Goal: Task Accomplishment & Management: Manage account settings

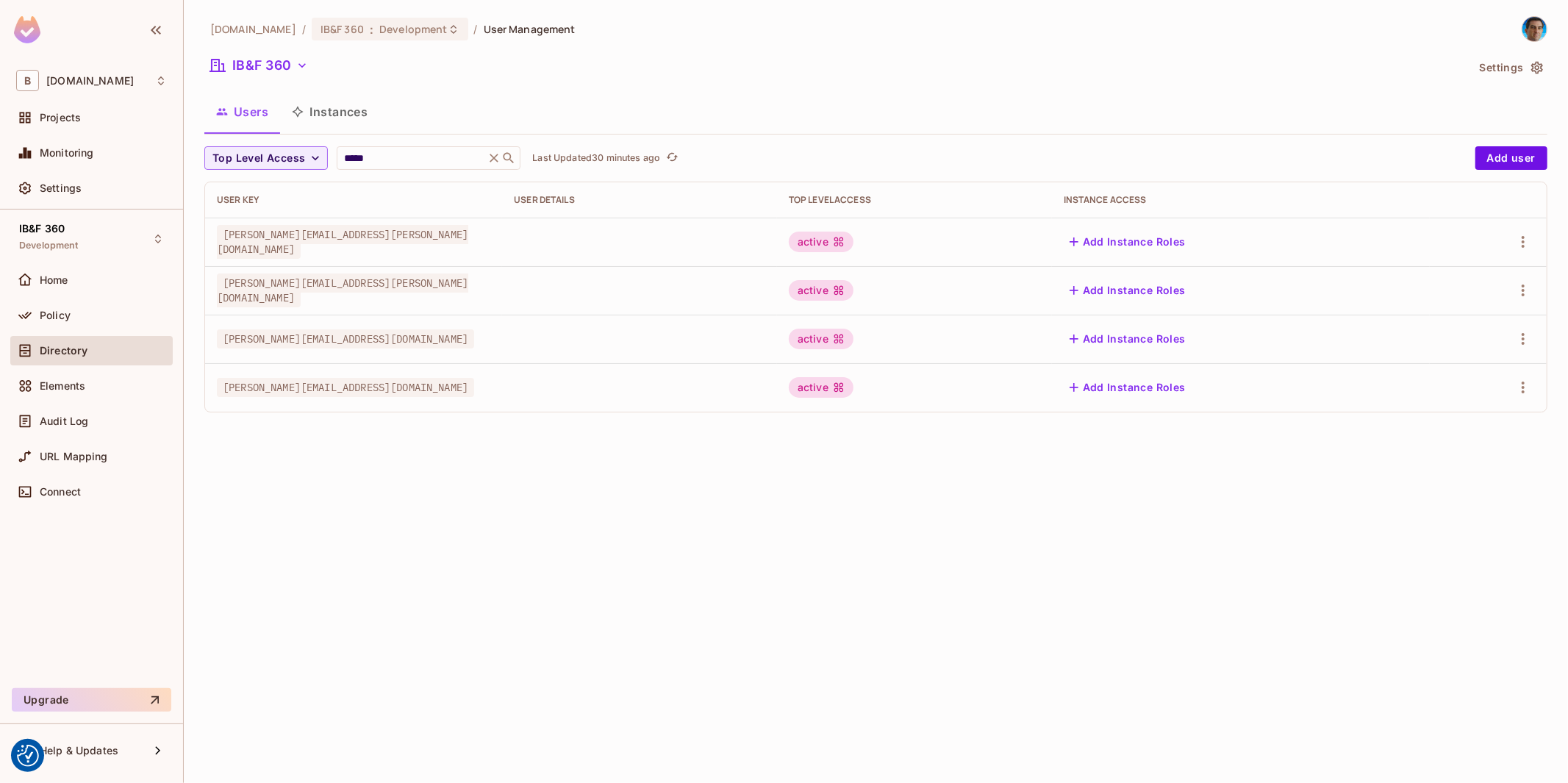
click at [534, 596] on div "bbva.com / IB&F 360 : Development / User Management IB&F 360 Settings Users Ins…" at bounding box center [876, 391] width 1384 height 783
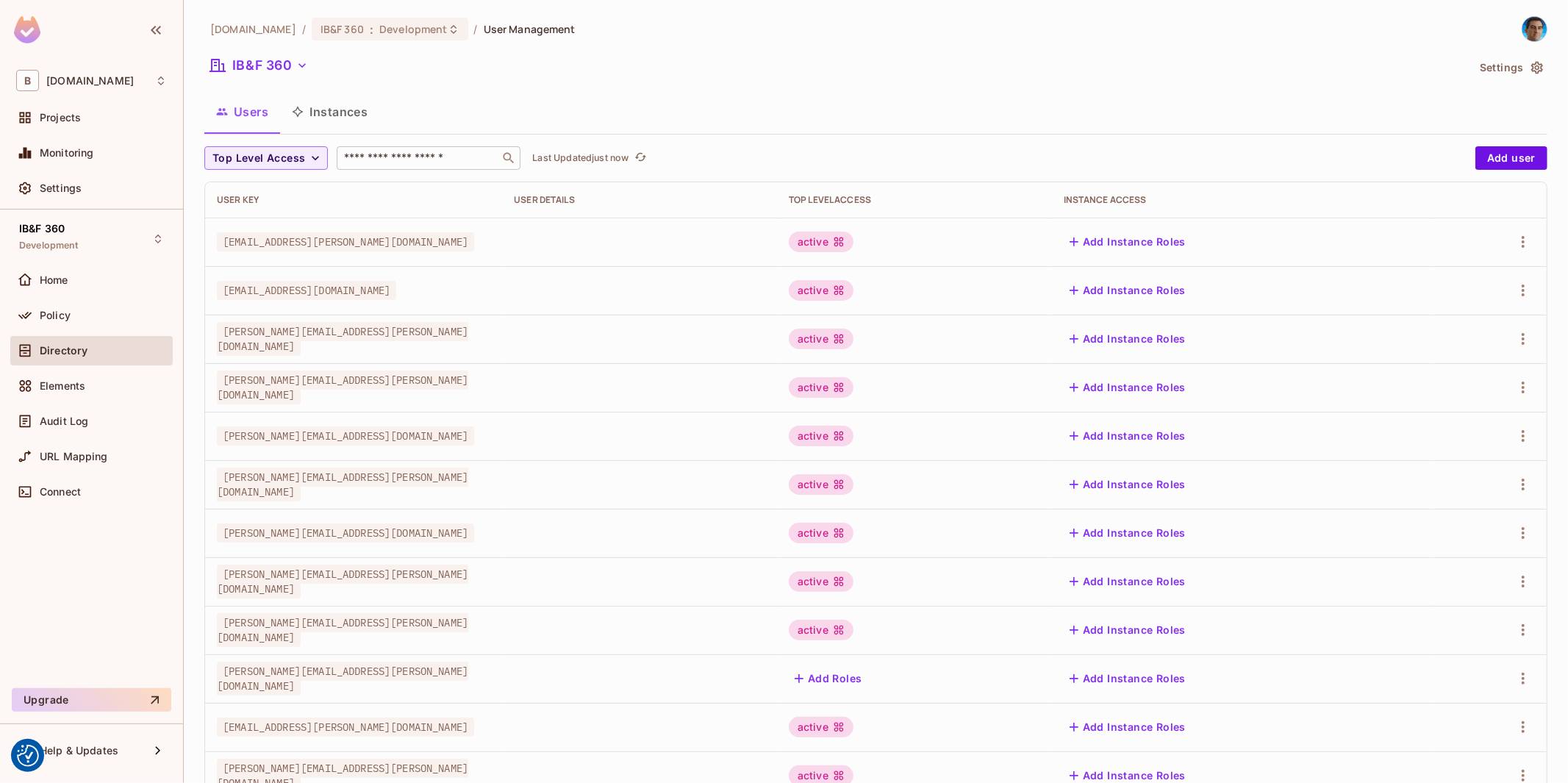
click at [447, 157] on input "text" at bounding box center [419, 158] width 154 height 15
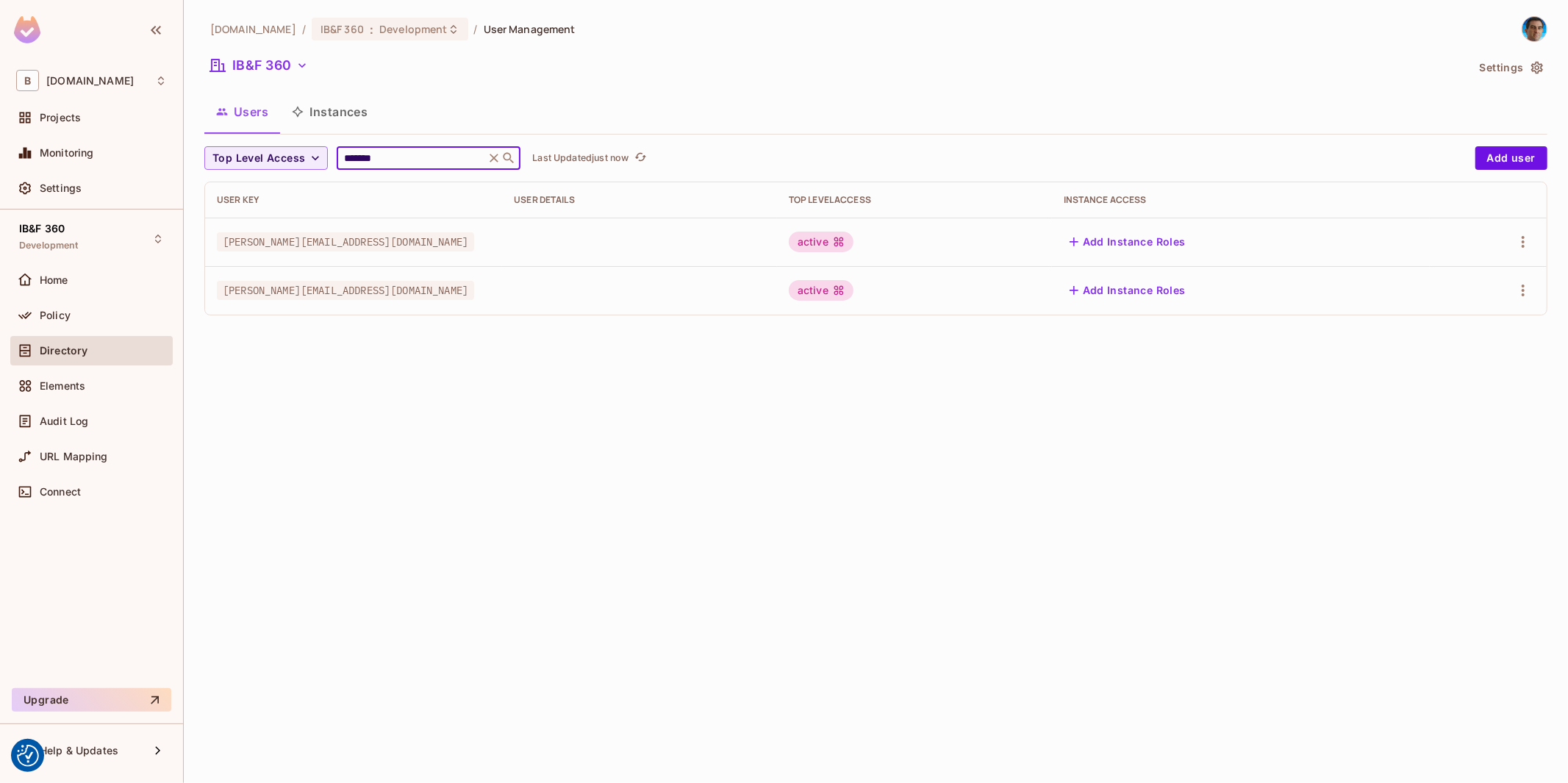
type input "*******"
click at [1534, 286] on div at bounding box center [1488, 290] width 94 height 24
click at [1526, 286] on icon "button" at bounding box center [1523, 290] width 17 height 17
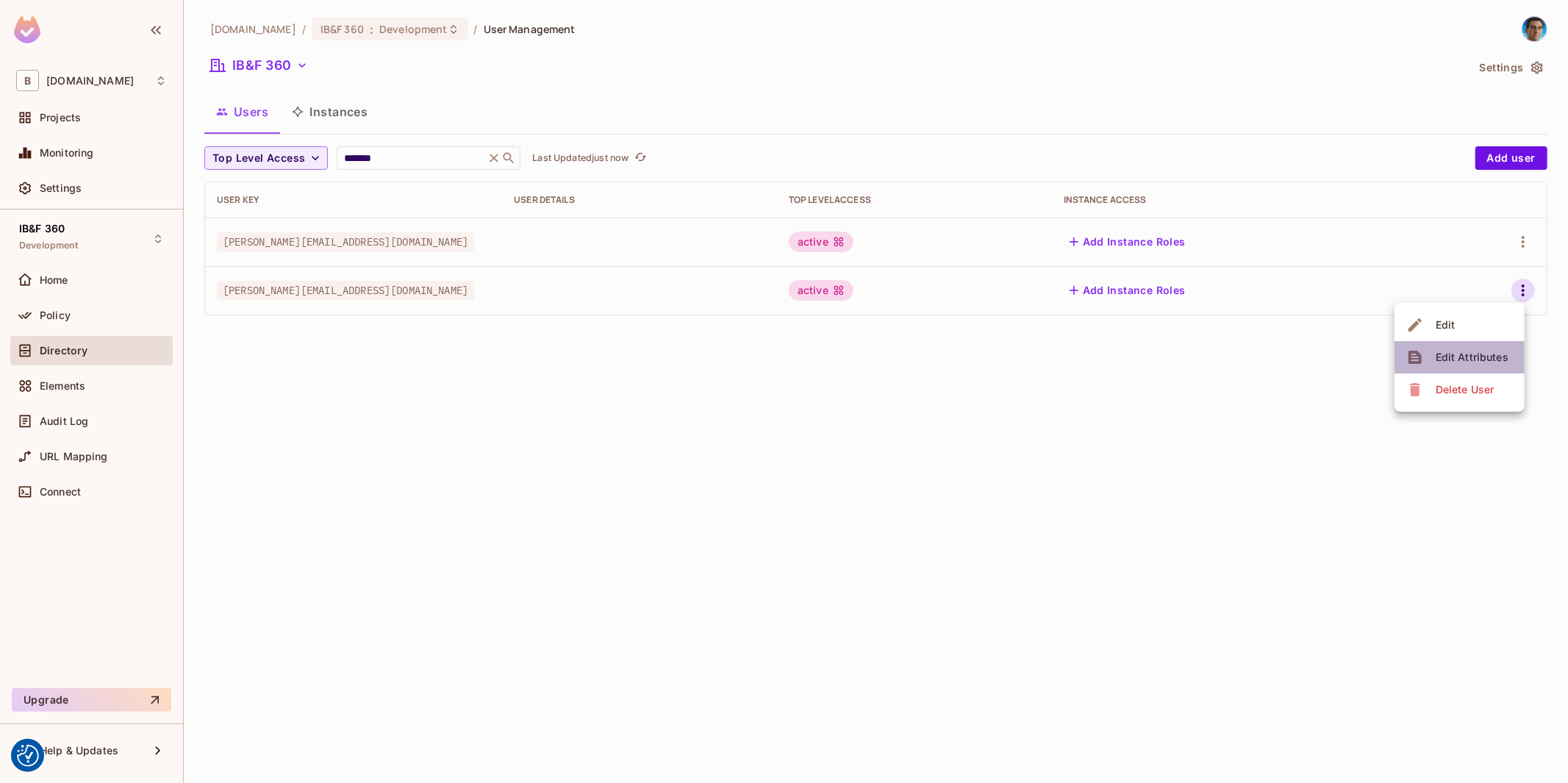
click at [1484, 355] on div "Edit Attributes" at bounding box center [1472, 357] width 73 height 15
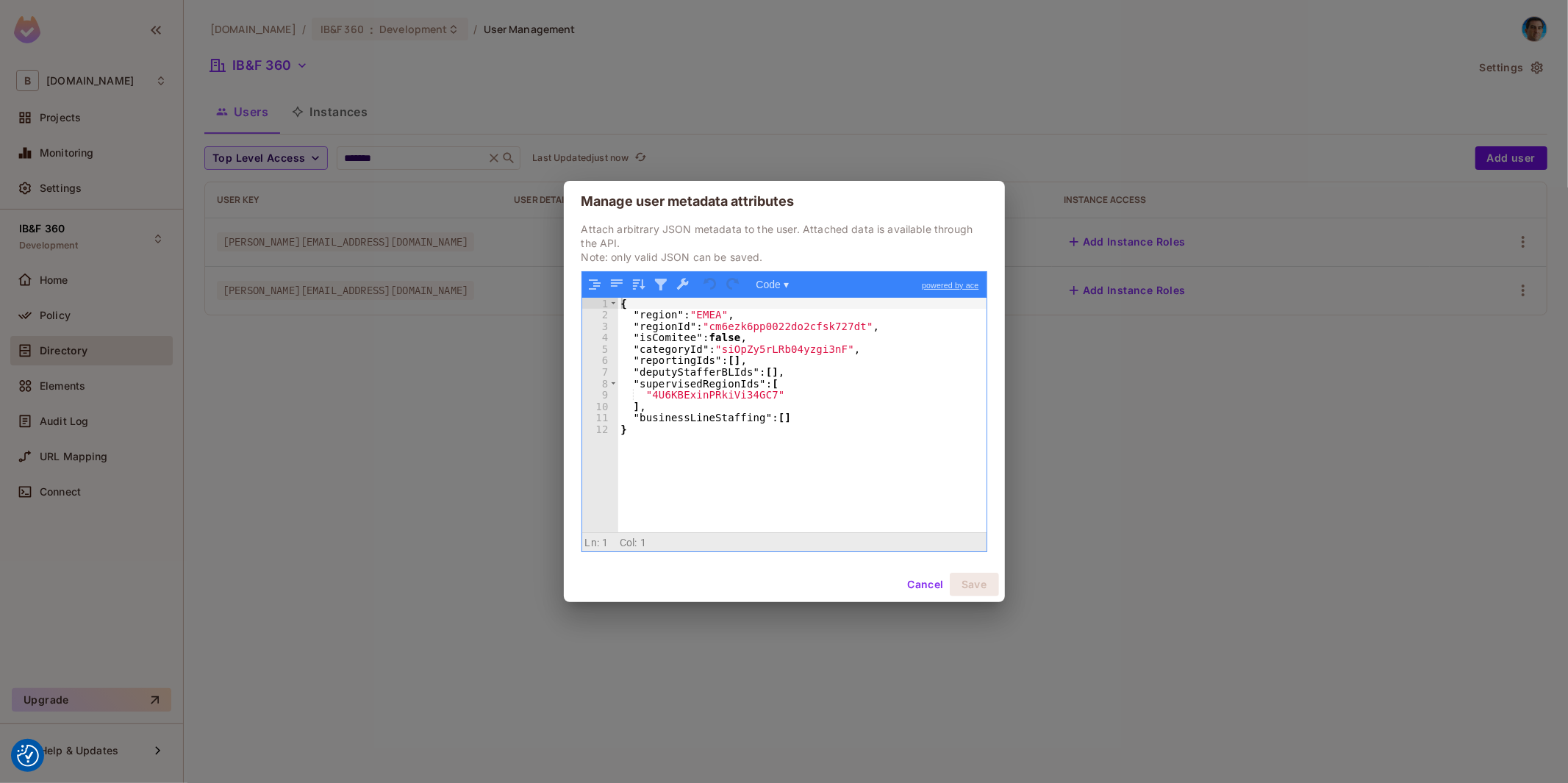
click at [788, 351] on div "{ "region" : "EMEA" , "regionId" : "cm6ezk6pp0022do2cfsk727dt" , "isComitee" : …" at bounding box center [801, 426] width 368 height 258
click at [707, 393] on div "{ "region" : "EMEA" , "regionId" : "cm6ezk6pp0022do2cfsk727dt" , "isComitee" : …" at bounding box center [801, 426] width 368 height 258
click at [924, 583] on button "Cancel" at bounding box center [925, 585] width 48 height 24
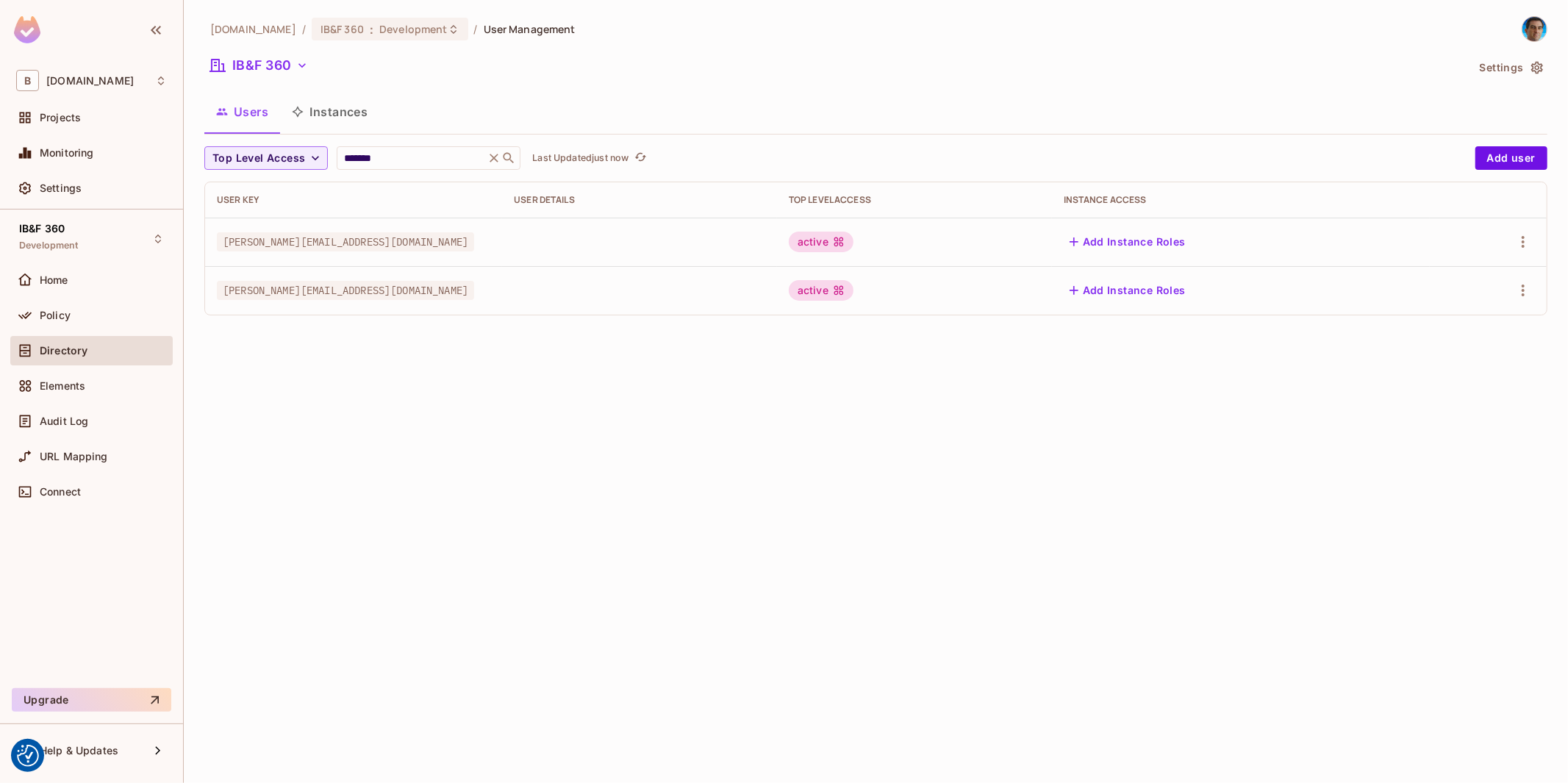
click at [1511, 286] on div at bounding box center [1488, 290] width 94 height 24
click at [1526, 292] on icon "button" at bounding box center [1523, 290] width 17 height 17
click at [1498, 356] on div "Edit Attributes" at bounding box center [1472, 357] width 73 height 15
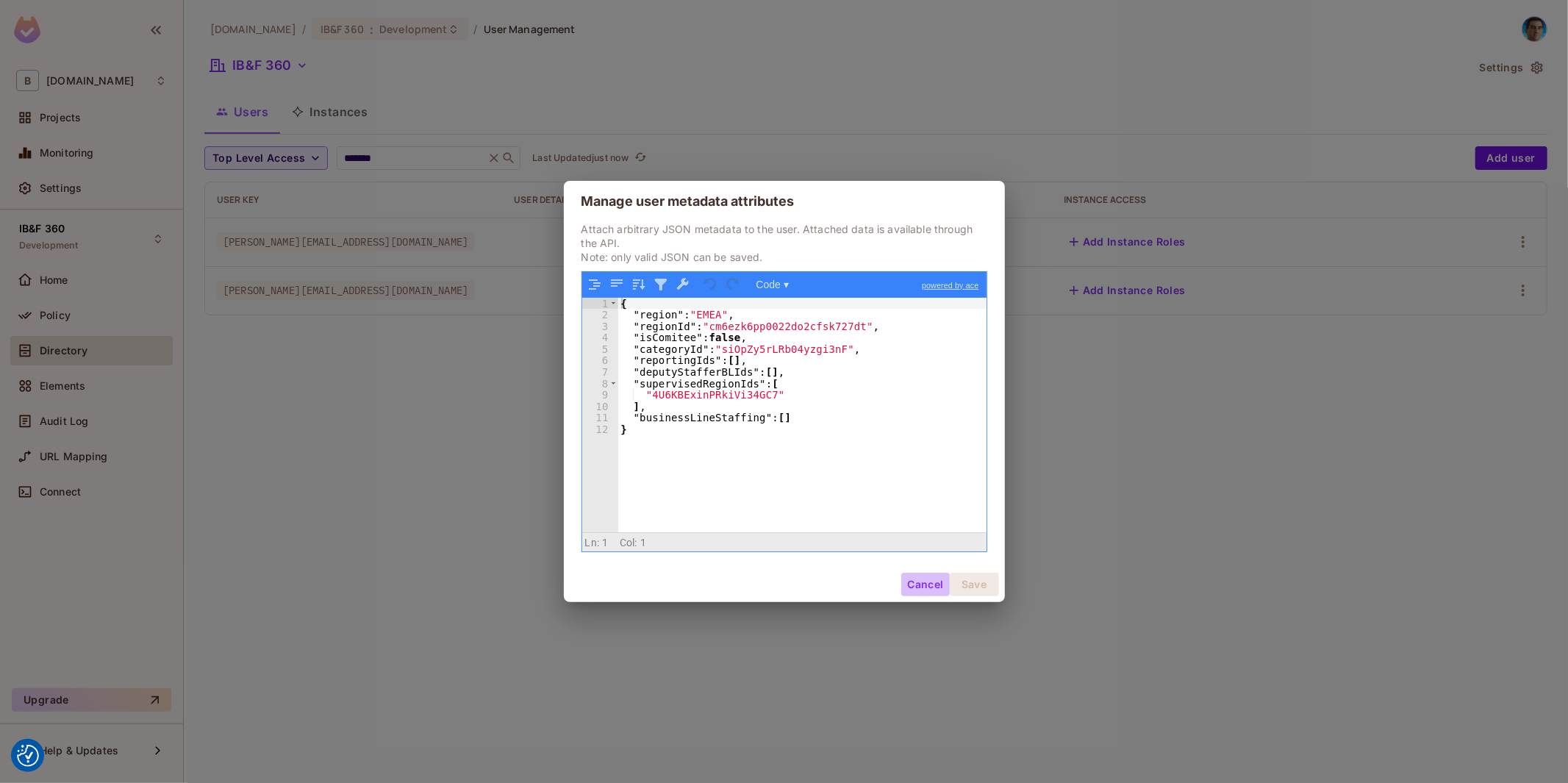
click at [915, 589] on button "Cancel" at bounding box center [925, 585] width 48 height 24
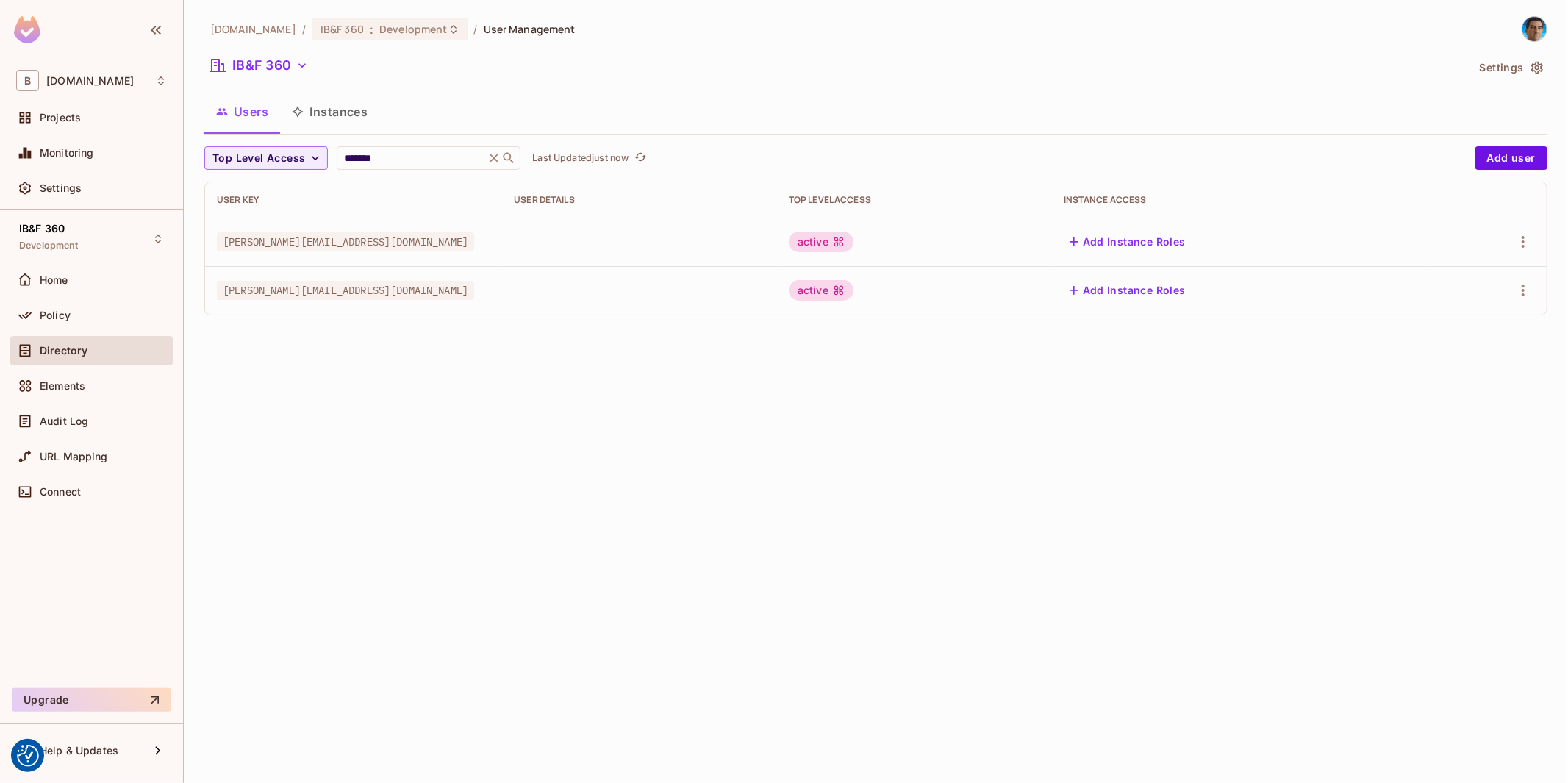
click at [653, 506] on div "[DOMAIN_NAME] / IB&F 360 : Development / User Management IB&F 360 Settings User…" at bounding box center [876, 391] width 1384 height 783
click at [821, 397] on div "[DOMAIN_NAME] / IB&F 360 : Development / User Management IB&F 360 Settings User…" at bounding box center [876, 391] width 1384 height 783
click at [990, 288] on div "active" at bounding box center [914, 290] width 252 height 20
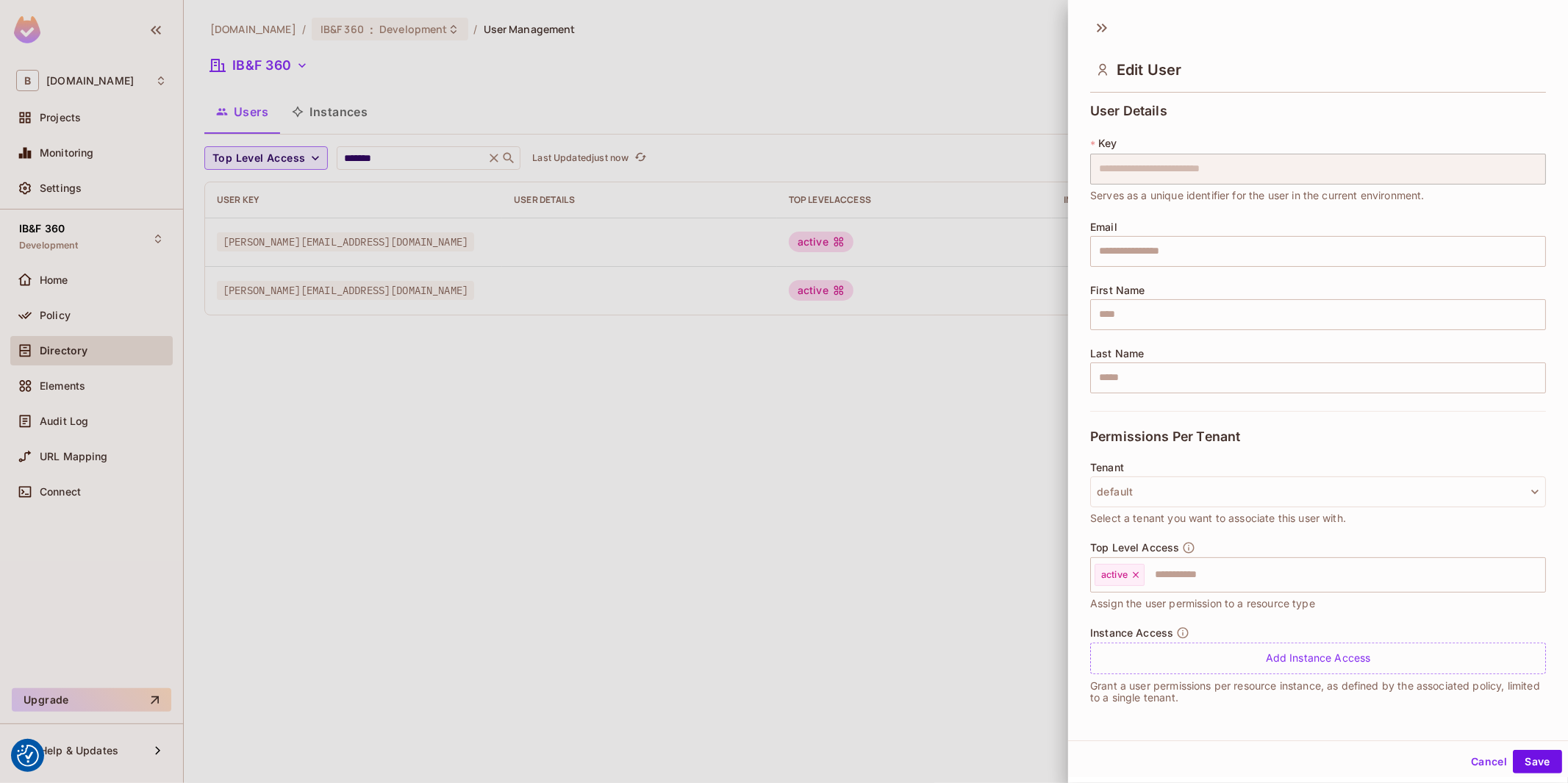
click at [919, 290] on div at bounding box center [784, 391] width 1568 height 783
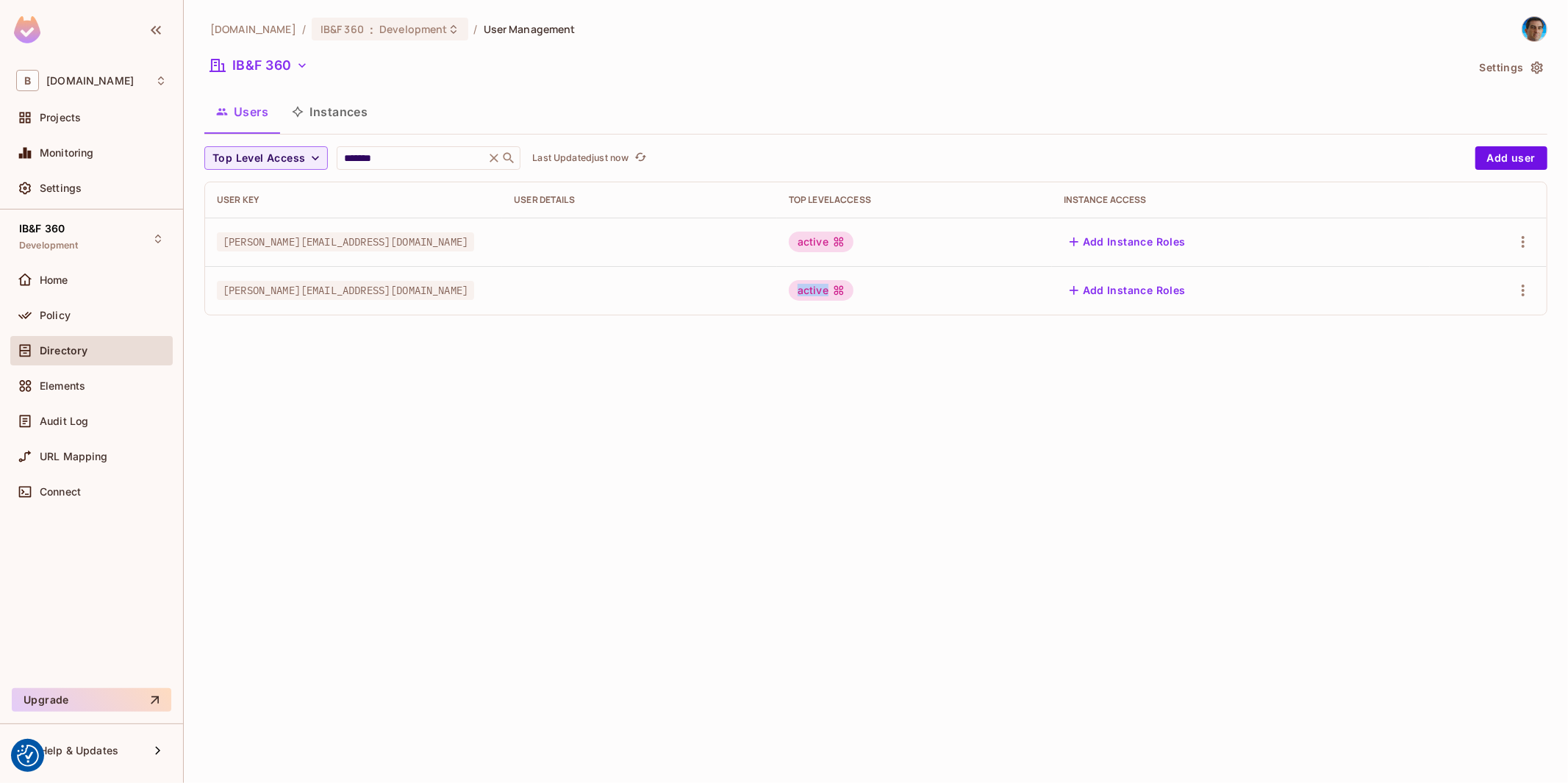
click at [854, 290] on div "active" at bounding box center [821, 290] width 64 height 20
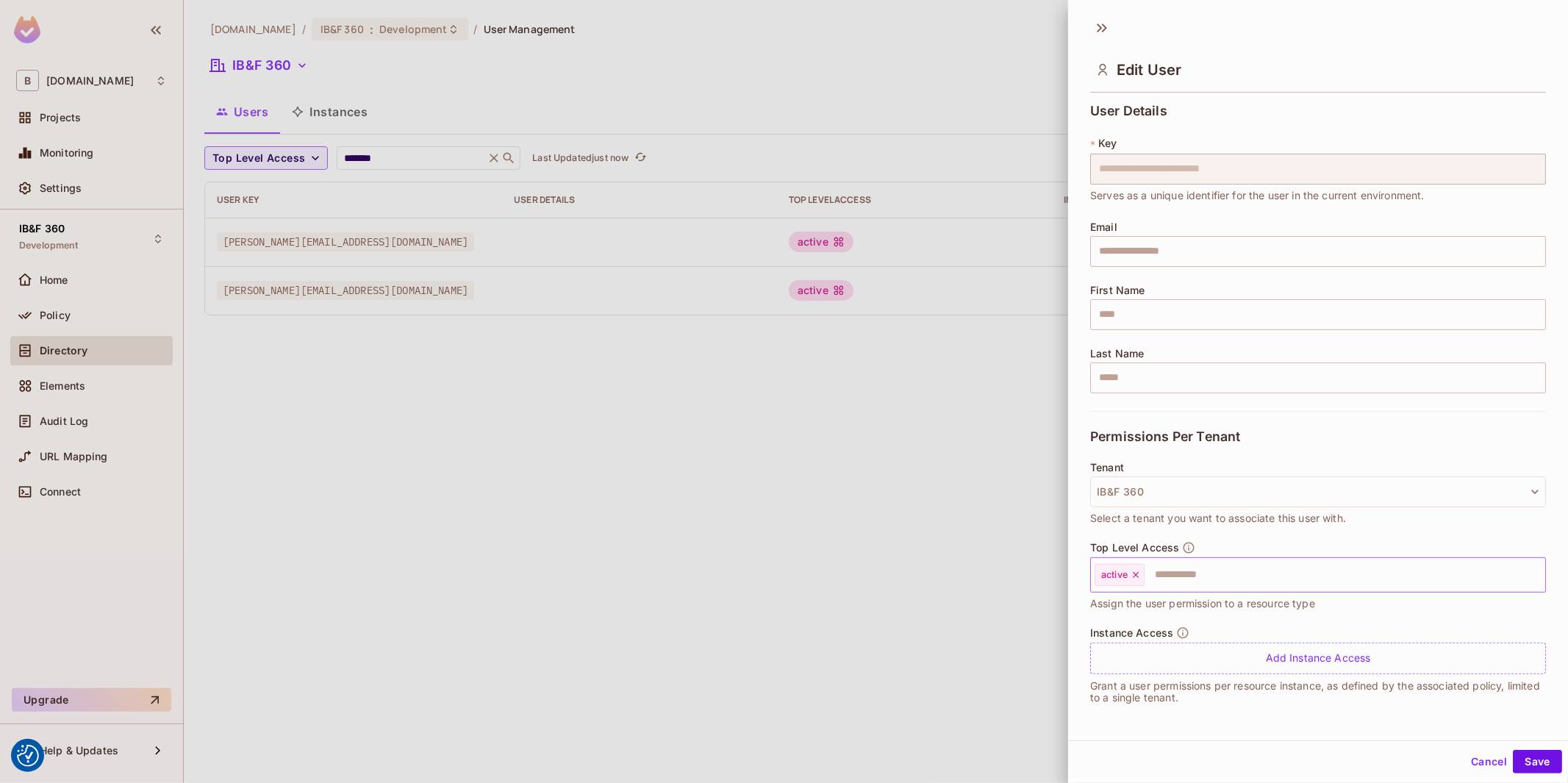
click at [1208, 576] on input "text" at bounding box center [1331, 575] width 371 height 29
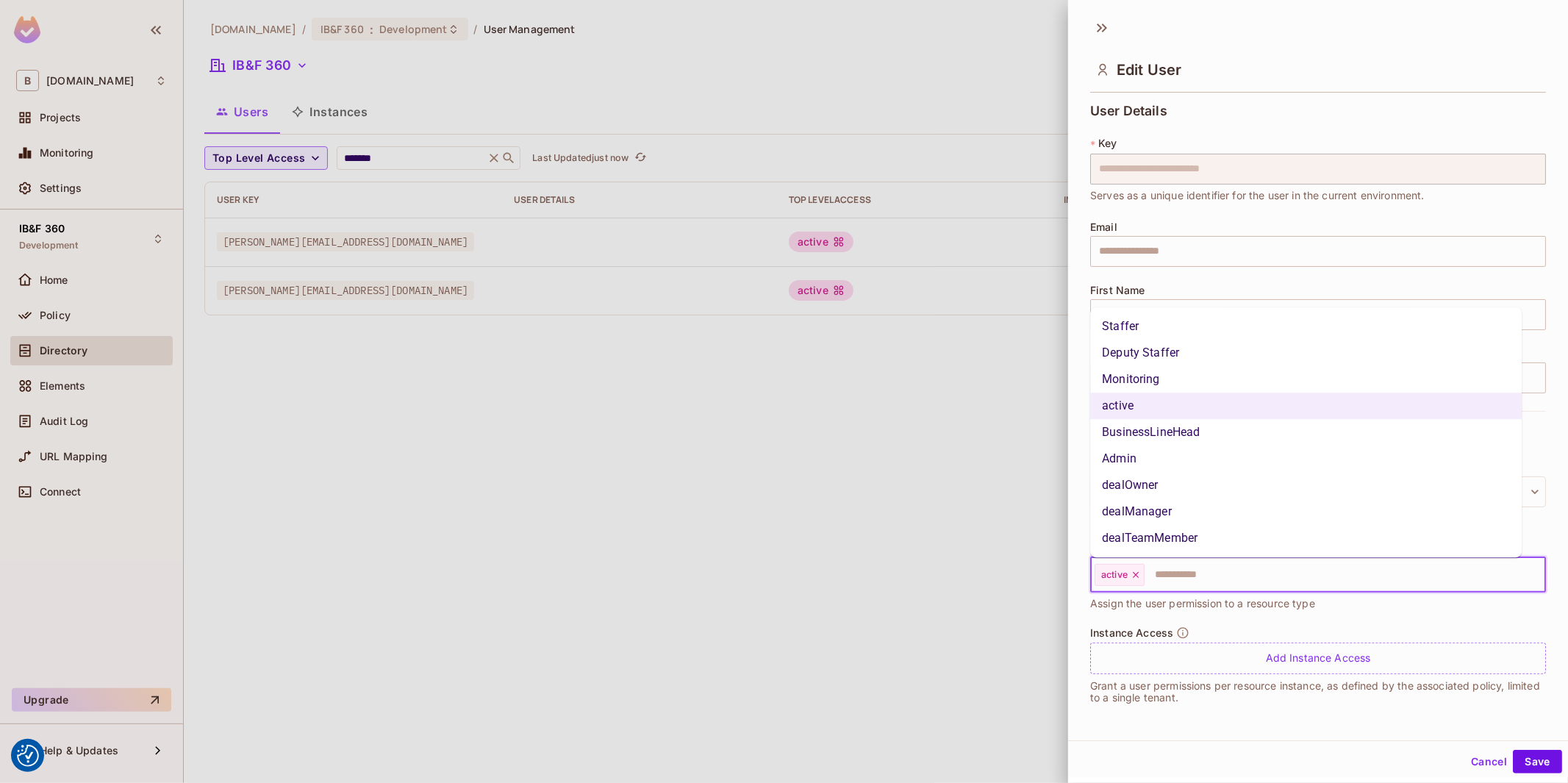
click at [1163, 453] on li "Admin" at bounding box center [1306, 458] width 431 height 27
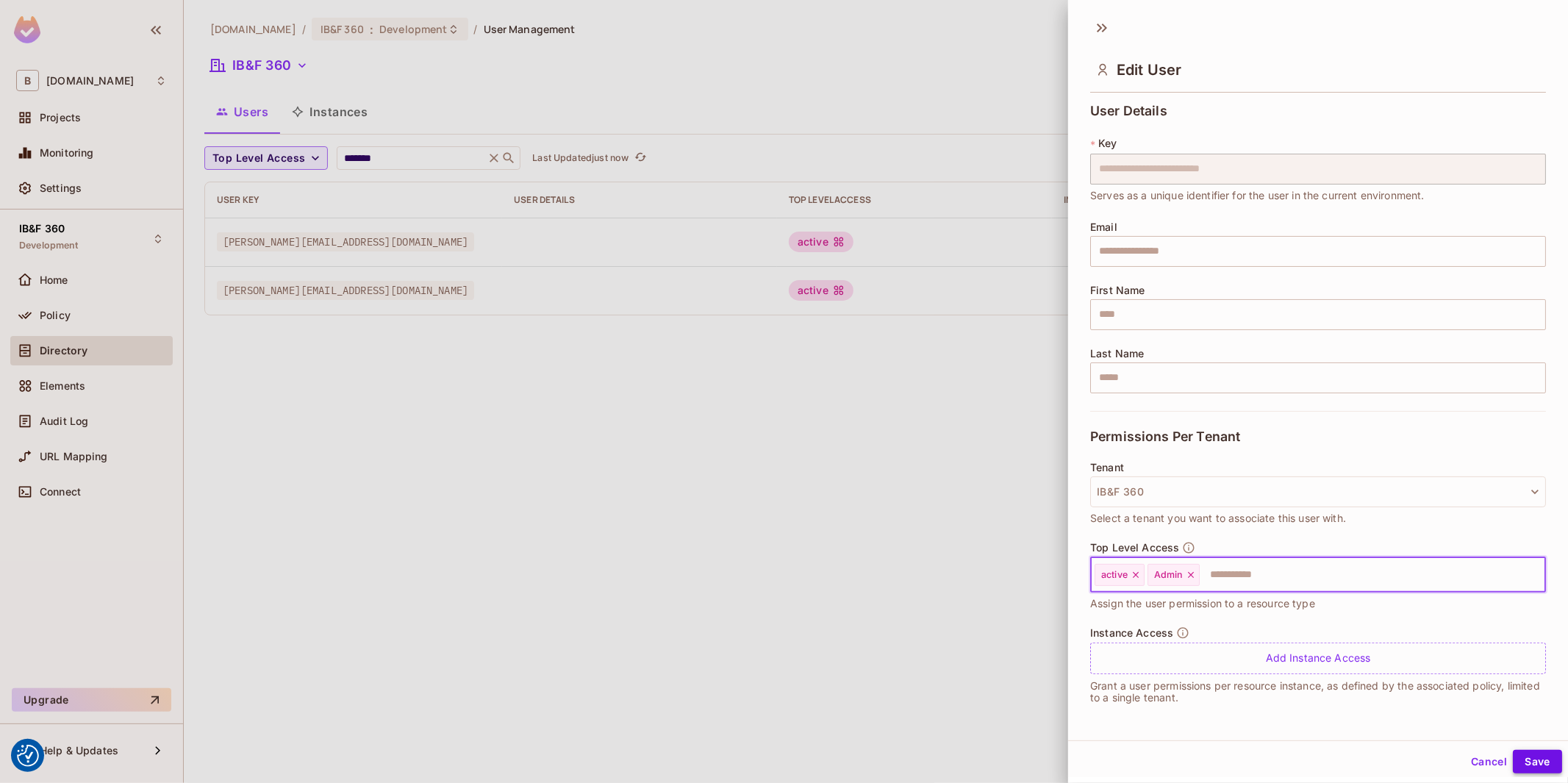
click at [1529, 763] on button "Save" at bounding box center [1538, 762] width 50 height 24
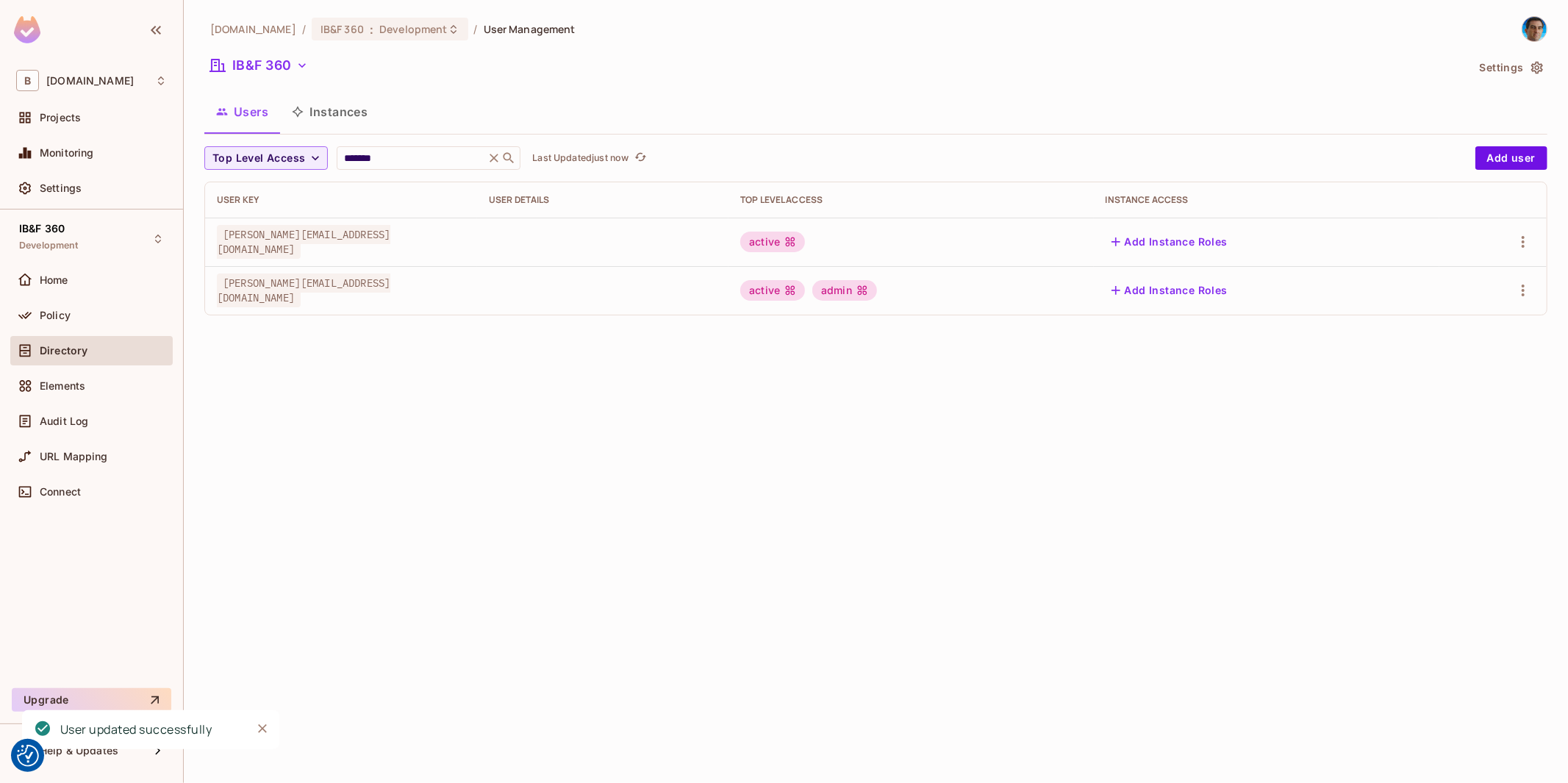
click at [755, 385] on div "[DOMAIN_NAME] / IB&F 360 : Development / User Management IB&F 360 Settings User…" at bounding box center [876, 391] width 1384 height 783
click at [811, 513] on div "[DOMAIN_NAME] / IB&F 360 : Development / User Management IB&F 360 Settings User…" at bounding box center [876, 391] width 1384 height 783
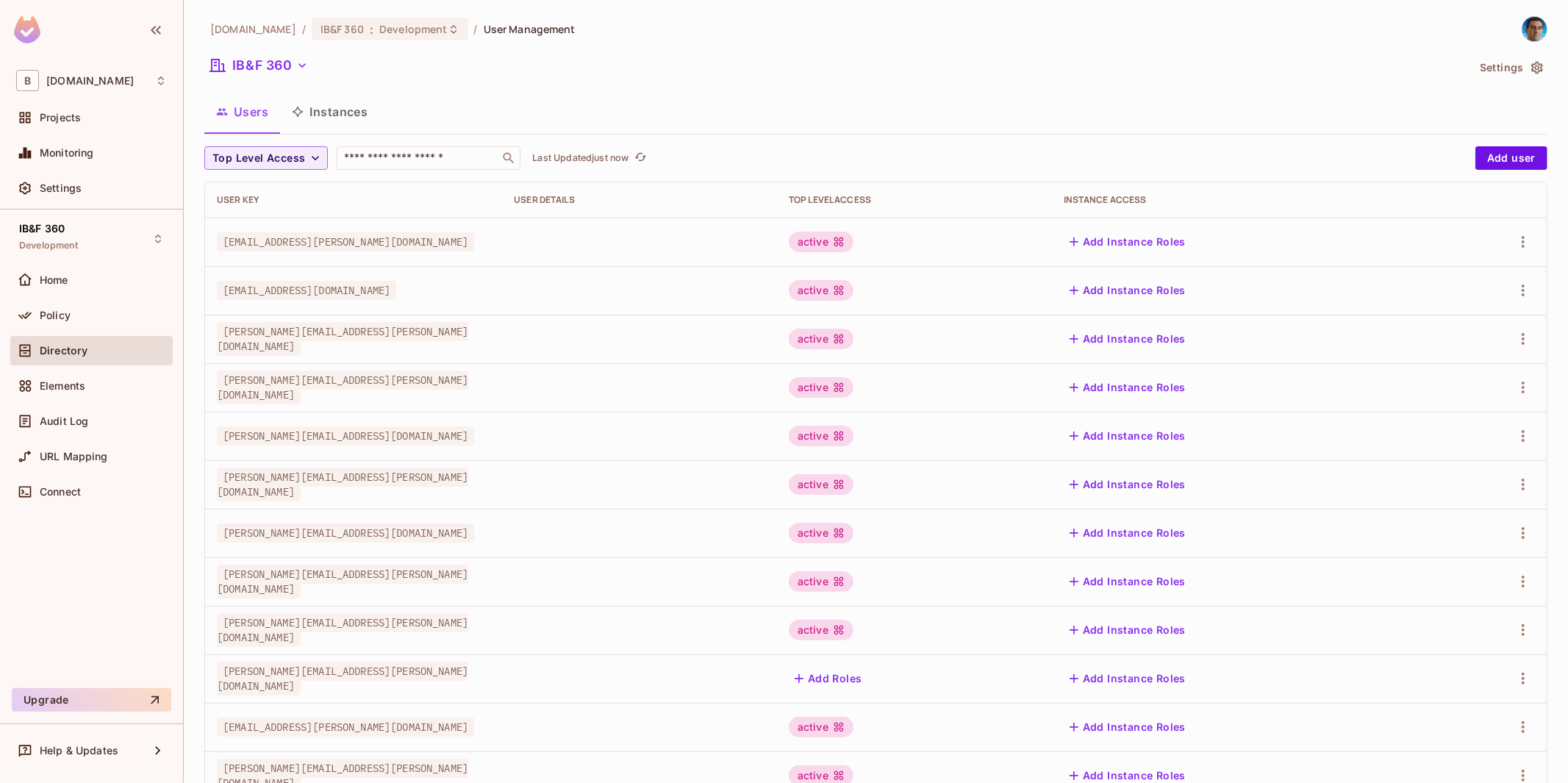
click at [418, 138] on div "bbva.com / IB&F 360 : Development / User Management IB&F 360 Settings Users Ins…" at bounding box center [876, 511] width 1343 height 990
click at [417, 157] on input "text" at bounding box center [419, 158] width 154 height 15
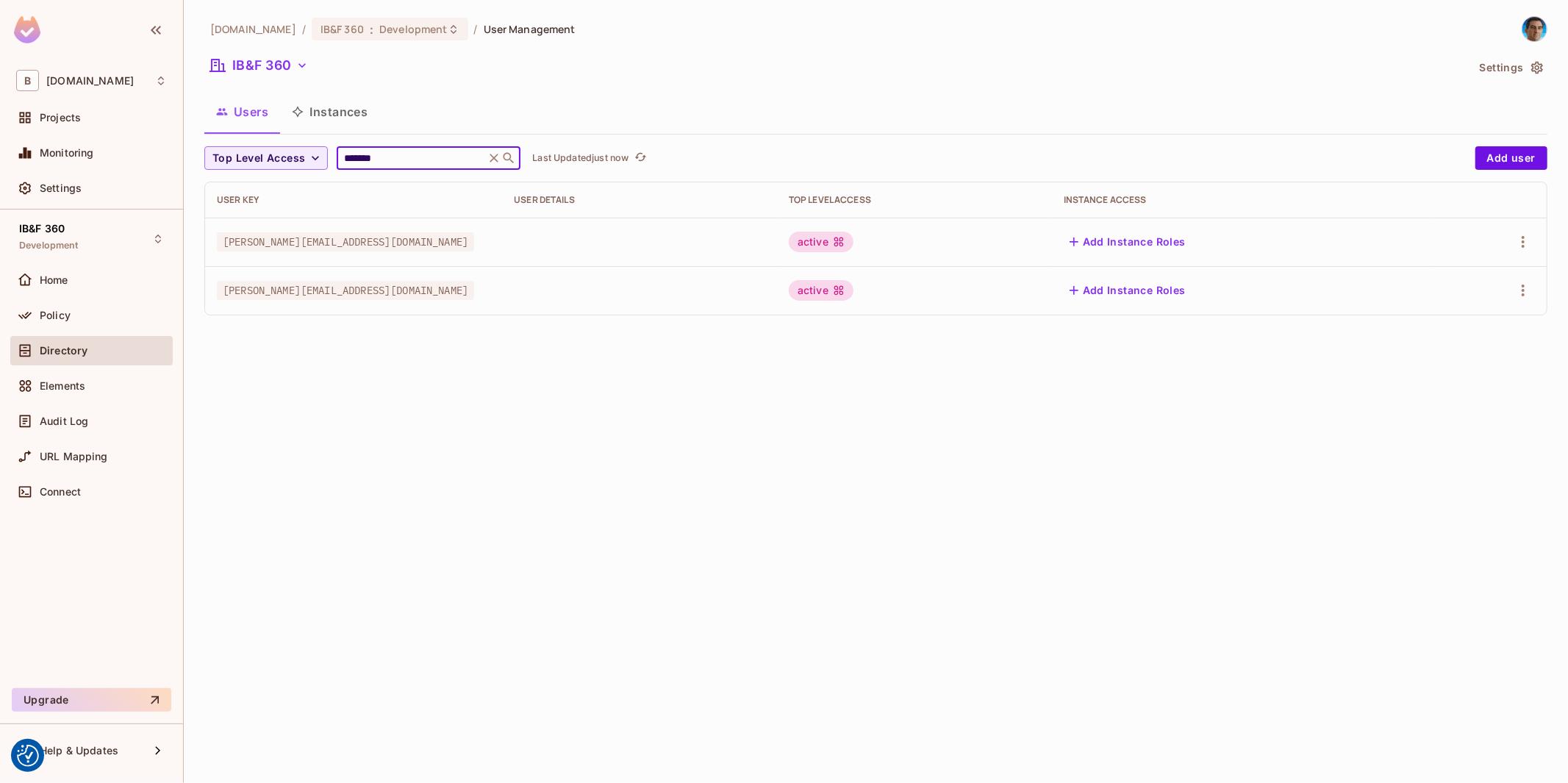
type input "*******"
click at [1098, 448] on div "[DOMAIN_NAME] / IB&F 360 : Development / User Management IB&F 360 Settings User…" at bounding box center [876, 391] width 1384 height 783
click at [854, 296] on div "active" at bounding box center [821, 290] width 64 height 20
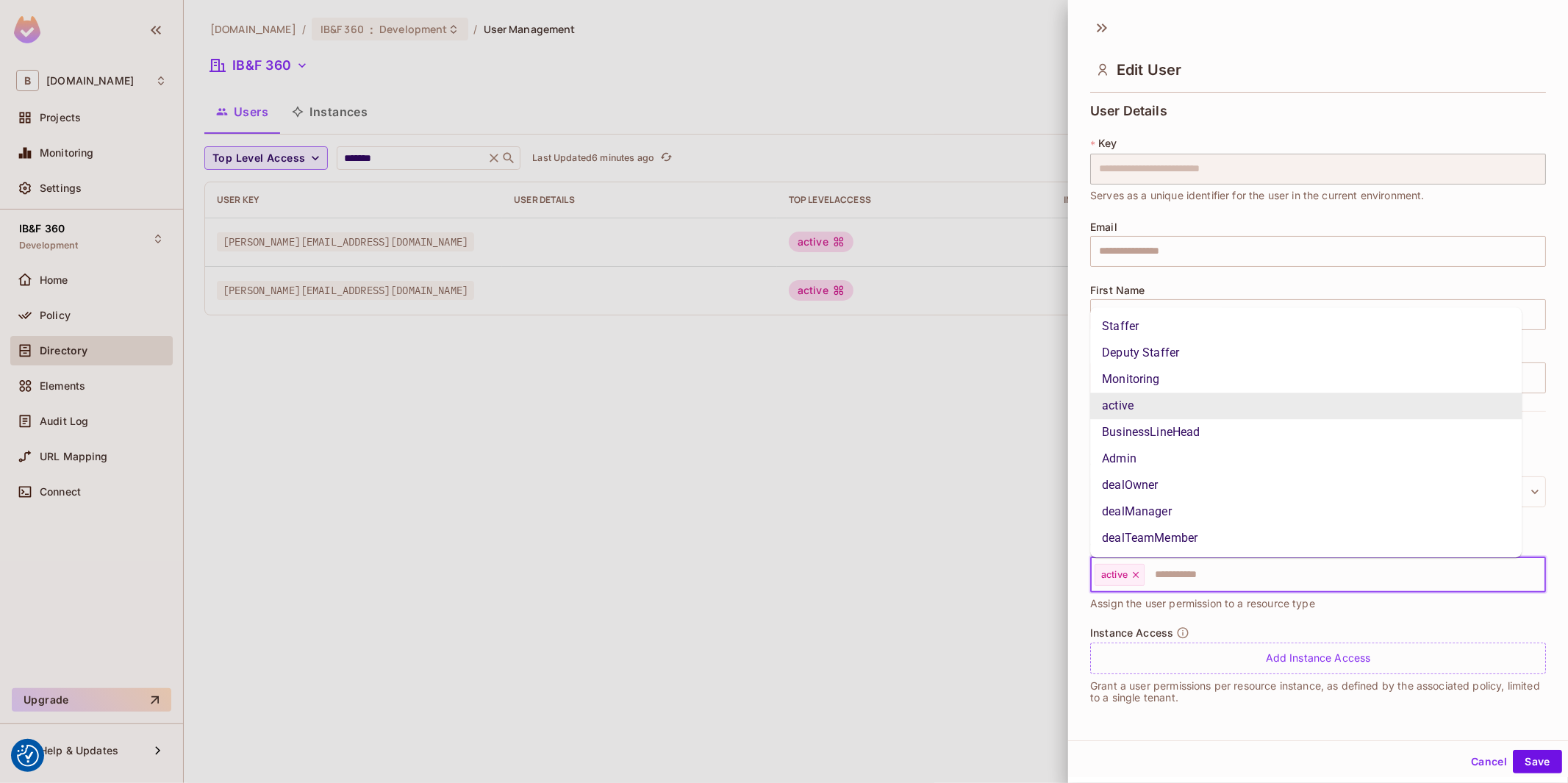
click at [1246, 572] on input "text" at bounding box center [1331, 575] width 371 height 29
type input "**"
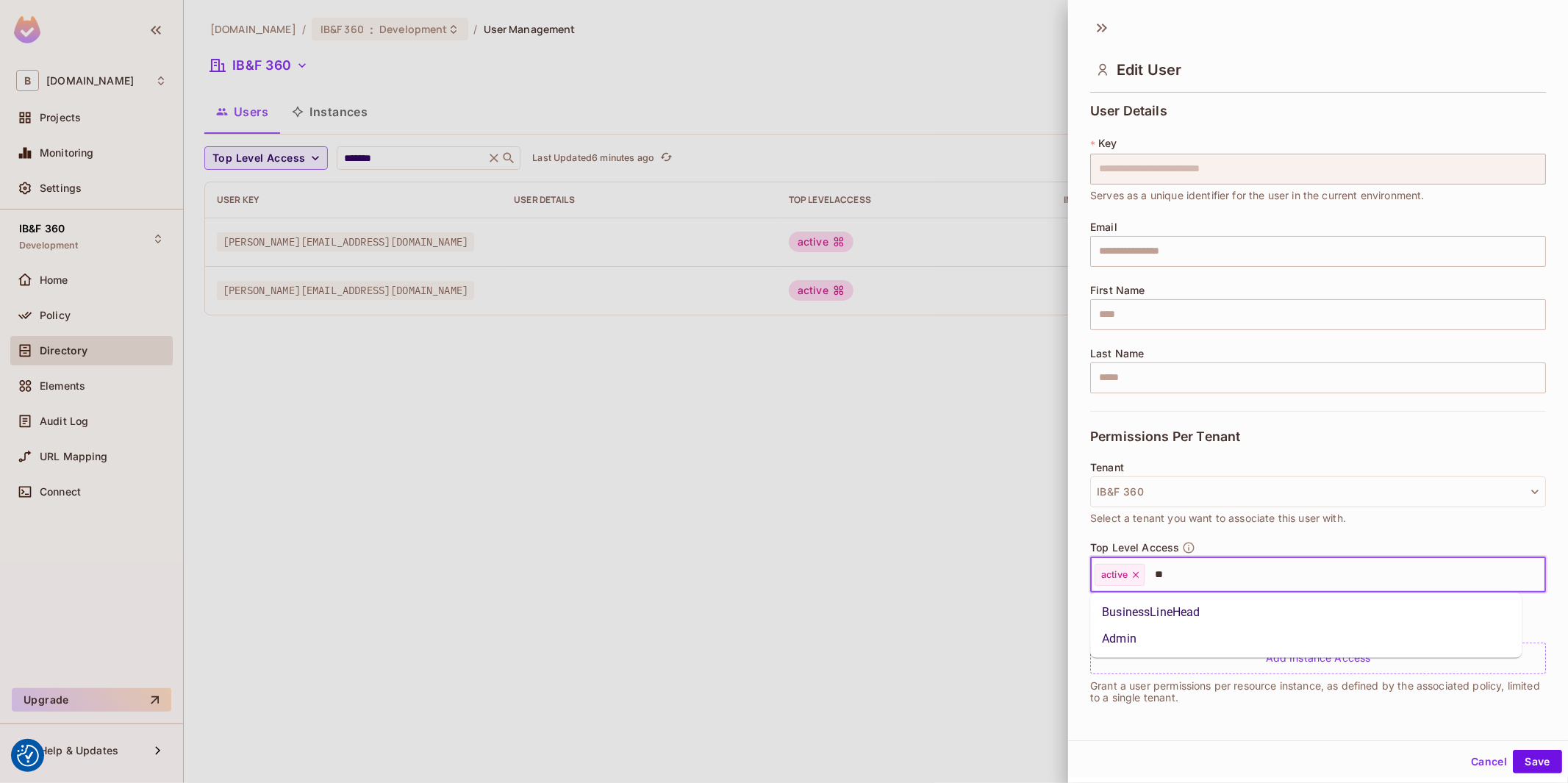
click at [1164, 638] on li "Admin" at bounding box center [1306, 638] width 431 height 27
click at [1520, 761] on button "Save" at bounding box center [1538, 762] width 50 height 24
